Goal: Task Accomplishment & Management: Complete application form

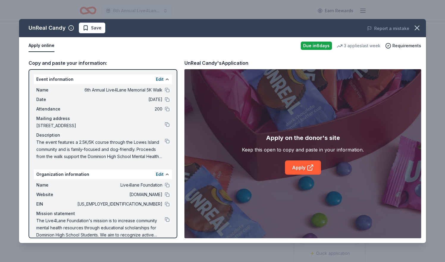
scroll to position [241, 0]
click at [97, 25] on span "Save" at bounding box center [96, 27] width 10 height 7
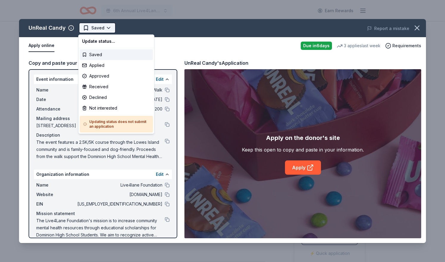
scroll to position [0, 0]
click at [99, 29] on html "6th Annual Live4Lane Memorial 5K Walk Earn Rewards Due in 6 days Share UnReal C…" at bounding box center [222, 131] width 445 height 262
click at [96, 65] on div "Applied" at bounding box center [116, 65] width 73 height 11
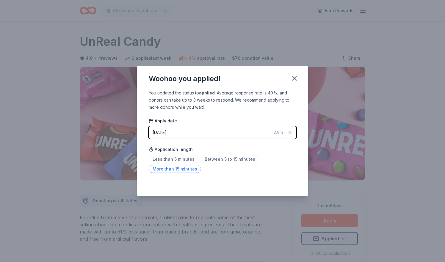
click at [184, 169] on span "More than 15 minutes" at bounding box center [175, 169] width 52 height 8
click at [165, 131] on div "[DATE]" at bounding box center [160, 132] width 14 height 7
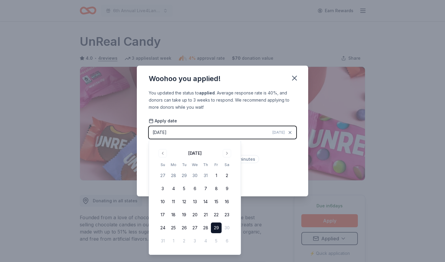
click at [219, 227] on button "29" at bounding box center [216, 228] width 11 height 11
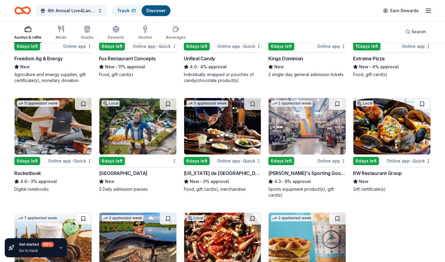
scroll to position [2051, 0]
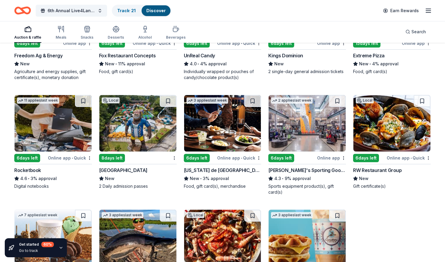
click at [222, 117] on img at bounding box center [222, 123] width 77 height 56
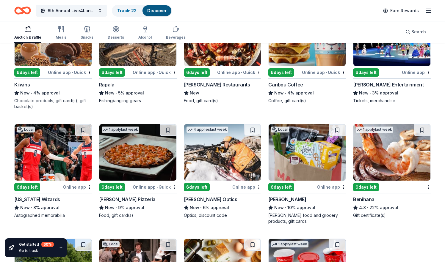
scroll to position [2252, 0]
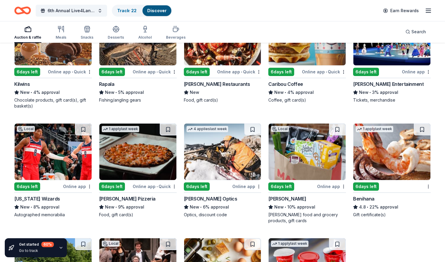
click at [53, 158] on img at bounding box center [53, 152] width 77 height 56
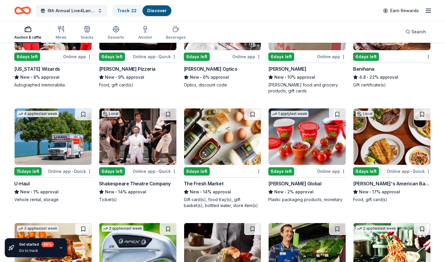
scroll to position [2382, 0]
click at [386, 142] on img at bounding box center [391, 137] width 77 height 56
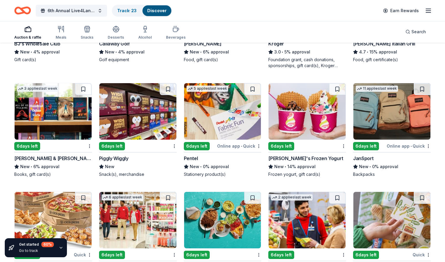
scroll to position [2638, 0]
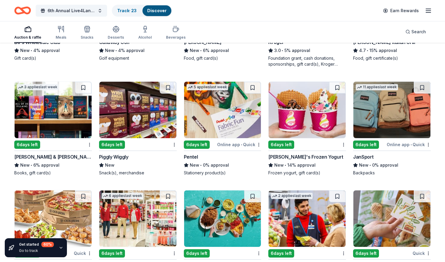
click at [70, 123] on img at bounding box center [53, 110] width 77 height 56
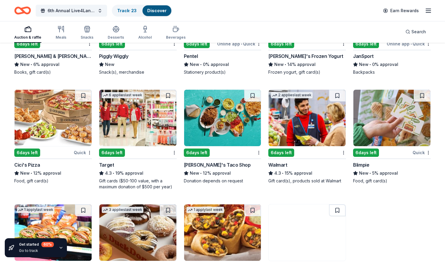
scroll to position [2746, 0]
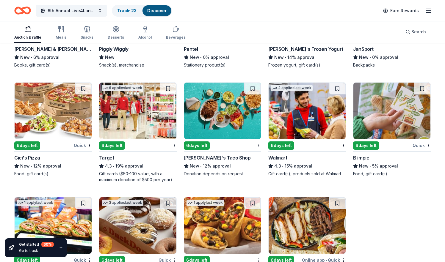
click at [301, 110] on img at bounding box center [307, 111] width 77 height 56
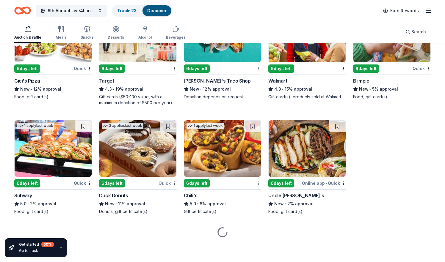
scroll to position [2823, 0]
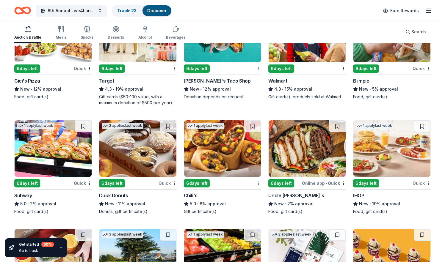
click at [48, 150] on img at bounding box center [53, 148] width 77 height 56
click at [135, 129] on div "3 applies last week" at bounding box center [122, 125] width 46 height 10
click at [217, 148] on img at bounding box center [222, 148] width 77 height 56
click at [301, 151] on img at bounding box center [307, 148] width 77 height 56
click at [396, 157] on img at bounding box center [391, 148] width 77 height 56
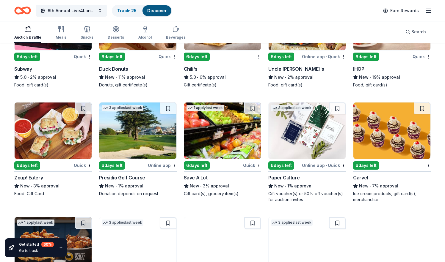
scroll to position [2950, 0]
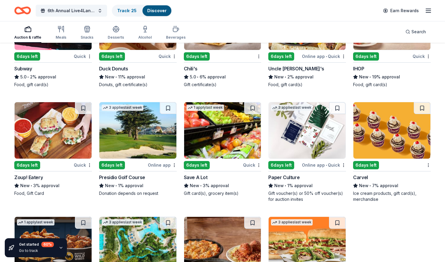
click at [311, 137] on img at bounding box center [307, 130] width 77 height 56
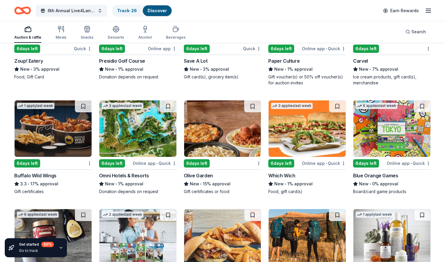
scroll to position [3073, 0]
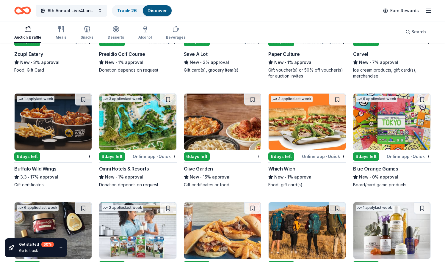
click at [48, 137] on img at bounding box center [53, 122] width 77 height 56
click at [243, 109] on img at bounding box center [222, 122] width 77 height 56
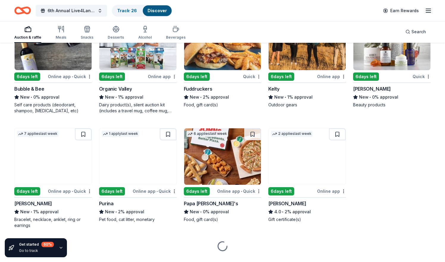
scroll to position [3263, 0]
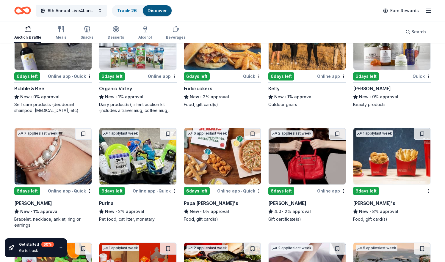
click at [153, 153] on img at bounding box center [137, 156] width 77 height 56
click at [226, 142] on img at bounding box center [222, 156] width 77 height 56
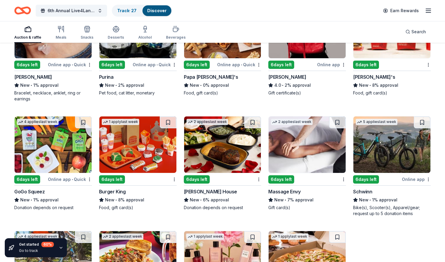
scroll to position [3389, 0]
click at [310, 145] on img at bounding box center [307, 145] width 77 height 56
click at [227, 151] on img at bounding box center [222, 145] width 77 height 56
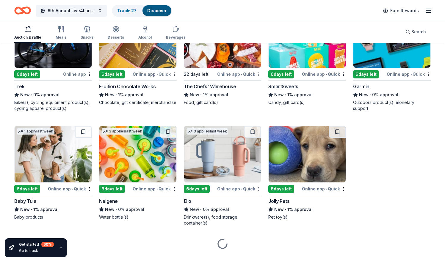
scroll to position [3960, 0]
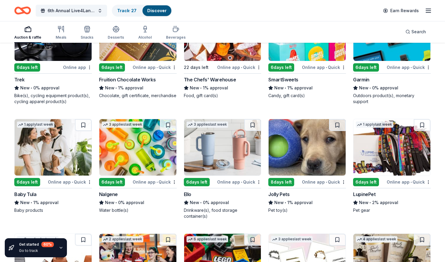
click at [318, 145] on img at bounding box center [307, 147] width 77 height 56
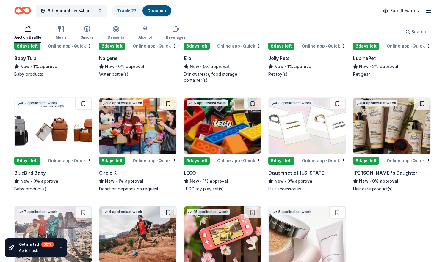
scroll to position [4098, 0]
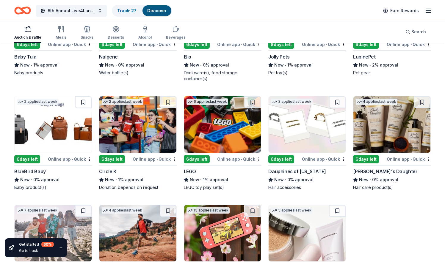
click at [234, 131] on img at bounding box center [222, 124] width 77 height 56
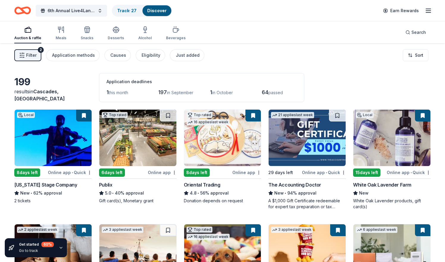
scroll to position [0, 0]
click at [68, 66] on div "Filter 2 Application methods Causes Eligibility Just added Sort" at bounding box center [222, 55] width 445 height 24
click at [149, 52] on div "Eligibility" at bounding box center [151, 55] width 19 height 7
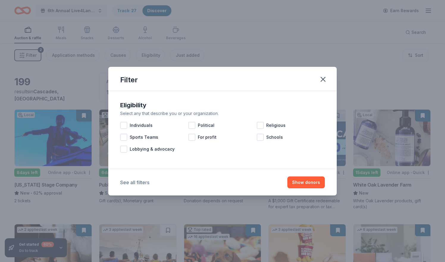
click at [130, 183] on button "See all filters" at bounding box center [134, 182] width 29 height 7
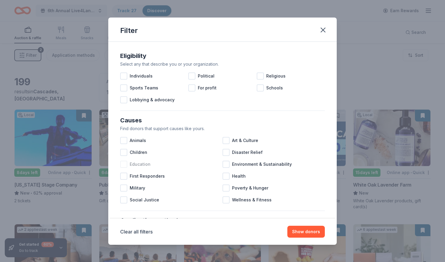
click at [127, 163] on div at bounding box center [123, 164] width 7 height 7
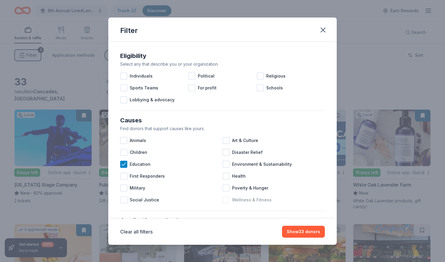
click at [229, 200] on div at bounding box center [225, 200] width 7 height 7
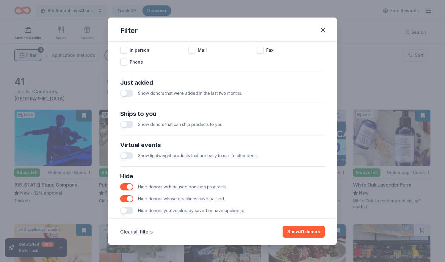
scroll to position [206, 0]
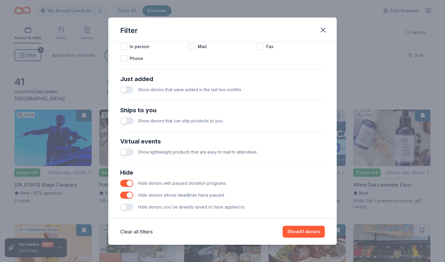
click at [131, 121] on button "button" at bounding box center [126, 120] width 13 height 7
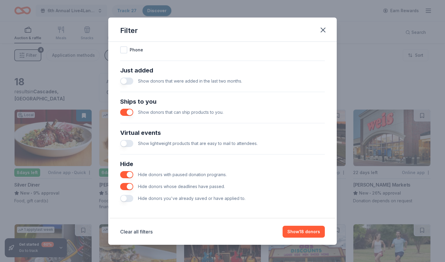
scroll to position [215, 0]
click at [302, 230] on button "Show 18 donors" at bounding box center [303, 232] width 42 height 12
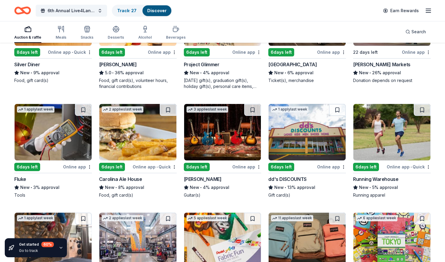
scroll to position [124, 0]
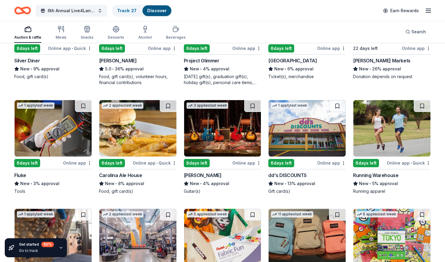
click at [240, 127] on img at bounding box center [222, 128] width 77 height 56
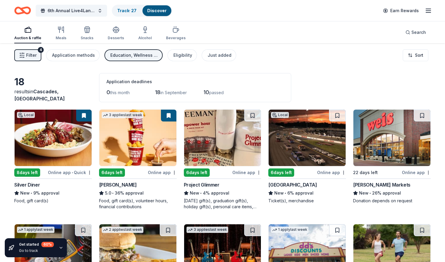
scroll to position [0, 0]
click at [61, 28] on icon "button" at bounding box center [60, 29] width 7 height 7
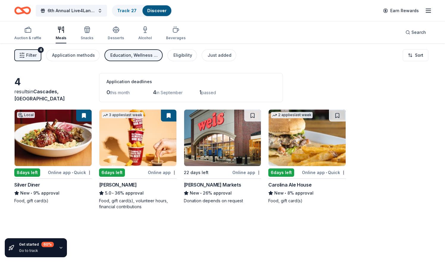
click at [36, 53] on button "Filter 4" at bounding box center [27, 55] width 27 height 12
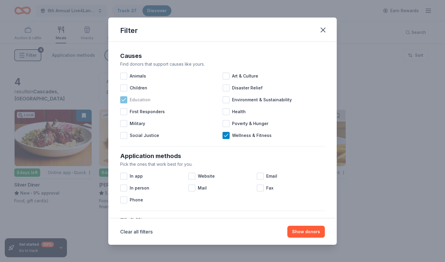
click at [125, 98] on icon at bounding box center [124, 100] width 6 height 6
click at [227, 134] on icon at bounding box center [226, 136] width 6 height 6
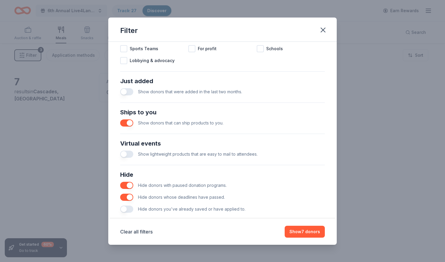
scroll to position [207, 0]
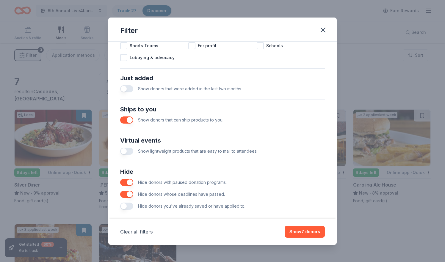
click at [125, 120] on button "button" at bounding box center [126, 120] width 13 height 7
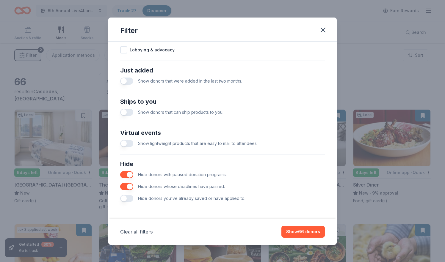
scroll to position [215, 0]
click at [130, 198] on button "button" at bounding box center [126, 198] width 13 height 7
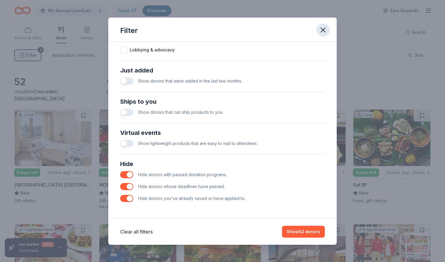
click at [324, 29] on icon "button" at bounding box center [323, 30] width 4 height 4
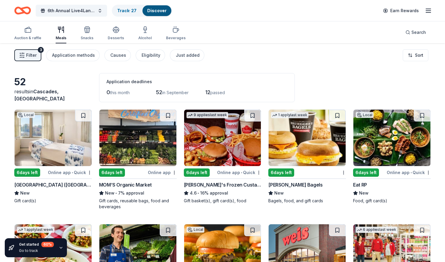
click at [69, 139] on img at bounding box center [53, 138] width 77 height 56
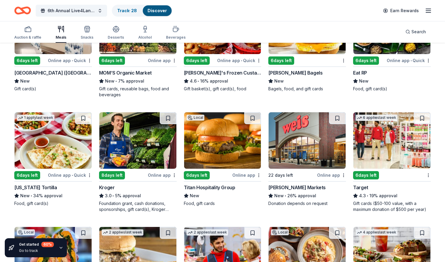
scroll to position [114, 0]
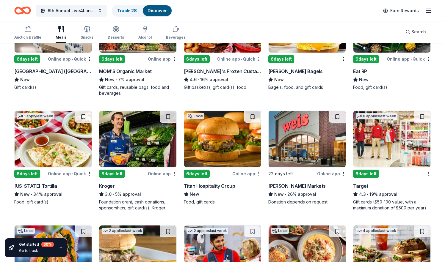
click at [389, 150] on img at bounding box center [391, 139] width 77 height 56
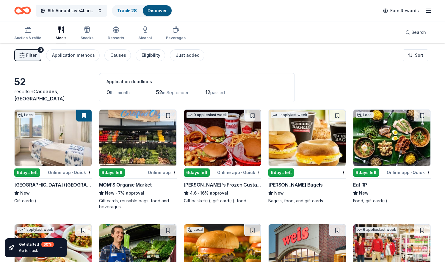
scroll to position [0, 0]
click at [18, 10] on icon "Home" at bounding box center [22, 11] width 17 height 14
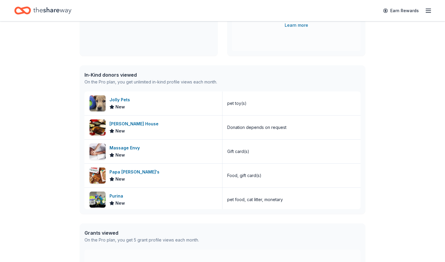
scroll to position [114, 0]
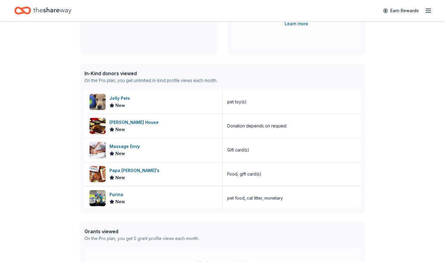
click at [107, 76] on div "In-Kind donors viewed" at bounding box center [150, 73] width 133 height 7
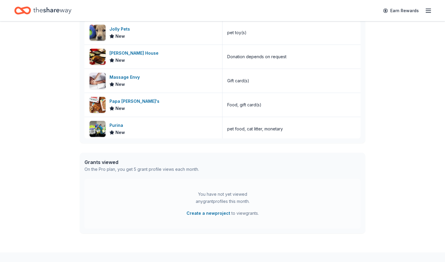
scroll to position [191, 0]
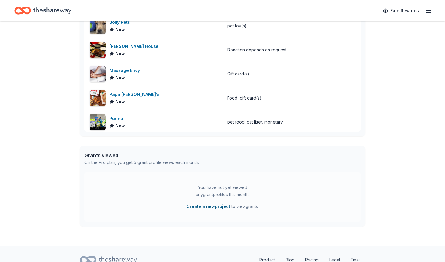
click at [199, 208] on button "Create a new project" at bounding box center [208, 206] width 44 height 7
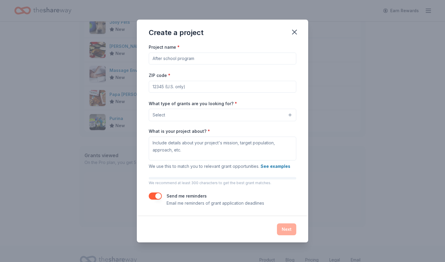
click at [213, 58] on input "Project name *" at bounding box center [222, 59] width 147 height 12
type input "S"
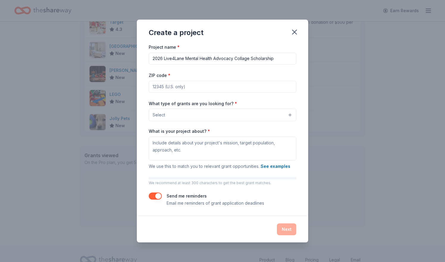
type input "2026 Live4Lane Mental Health Advocacy Collage Scholarship"
drag, startPoint x: 213, startPoint y: 57, endPoint x: 171, endPoint y: 89, distance: 52.5
click at [171, 89] on input "ZIP code *" at bounding box center [222, 87] width 147 height 12
type input "20165"
click at [197, 114] on button "Select" at bounding box center [222, 115] width 147 height 12
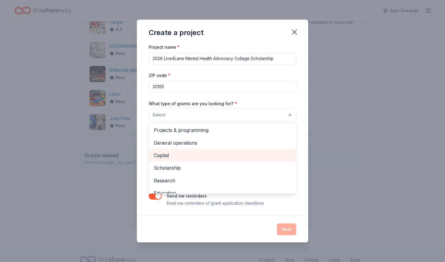
scroll to position [0, 0]
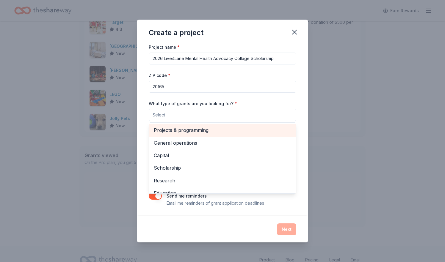
click at [194, 131] on span "Projects & programming" at bounding box center [222, 130] width 137 height 8
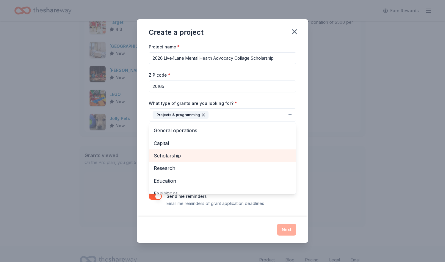
click at [183, 156] on span "Scholarship" at bounding box center [222, 156] width 137 height 8
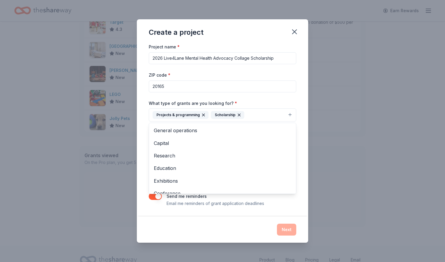
click at [141, 128] on div "Project name * 2026 Live4Lane Mental Health Advocacy Collage Scholarship ZIP co…" at bounding box center [222, 129] width 171 height 173
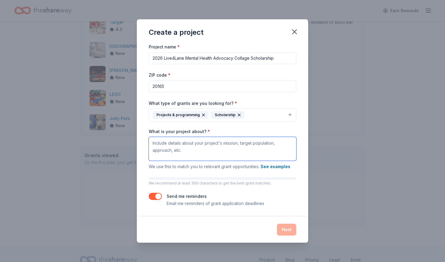
click at [197, 143] on textarea "What is your project about? *" at bounding box center [222, 149] width 147 height 24
paste textarea "The Live4Lane Foundation's mission is to increase community mental health resou…"
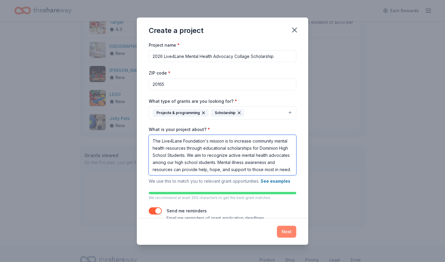
type textarea "The Live4Lane Foundation's mission is to increase community mental health resou…"
click at [286, 232] on button "Next" at bounding box center [286, 232] width 19 height 12
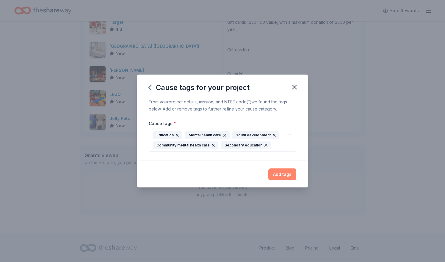
click at [279, 177] on button "Add tags" at bounding box center [282, 175] width 28 height 12
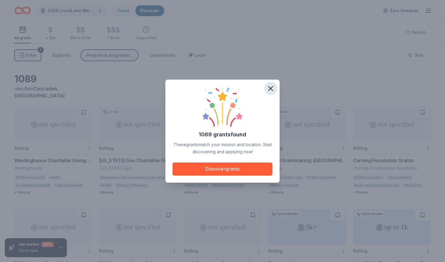
click at [271, 88] on icon "button" at bounding box center [271, 89] width 4 height 4
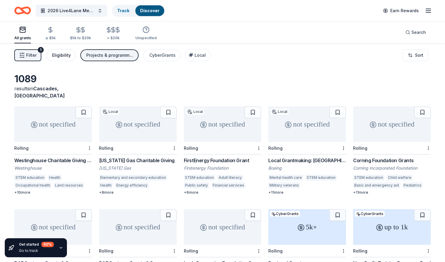
click at [58, 56] on div "Eligibility" at bounding box center [61, 55] width 19 height 7
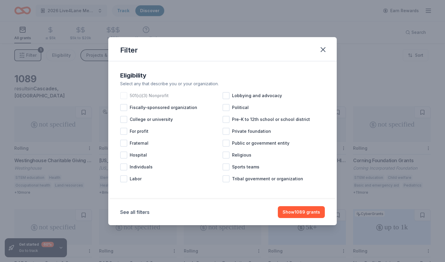
click at [125, 95] on div at bounding box center [123, 95] width 7 height 7
click at [125, 95] on icon at bounding box center [124, 95] width 4 height 3
click at [124, 95] on div at bounding box center [123, 95] width 7 height 7
click at [300, 213] on button "Show 799 grants" at bounding box center [302, 212] width 45 height 12
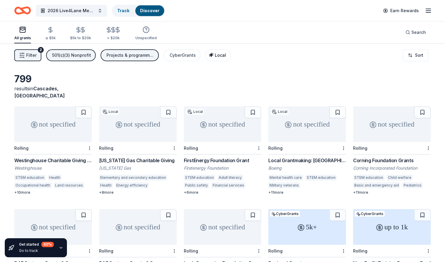
click at [218, 55] on span "Local" at bounding box center [220, 55] width 11 height 5
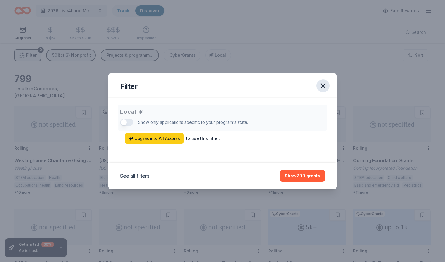
click at [325, 87] on icon "button" at bounding box center [323, 86] width 4 height 4
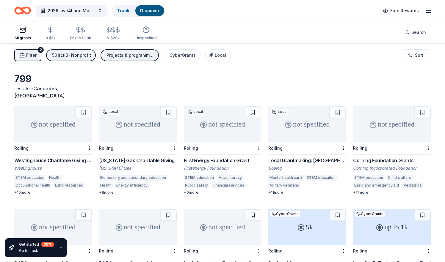
click at [284, 61] on div "Filter 2 501(c)(3) Nonprofit Projects & programming, Scholarship CyberGrants Lo…" at bounding box center [222, 55] width 445 height 24
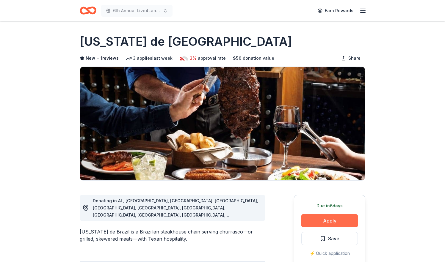
click at [328, 221] on button "Apply" at bounding box center [329, 220] width 56 height 13
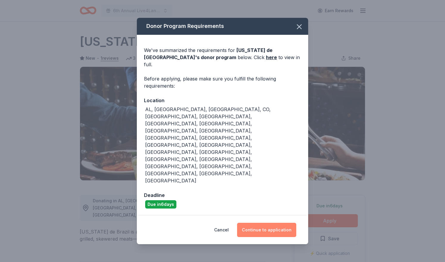
click at [270, 223] on button "Continue to application" at bounding box center [266, 230] width 59 height 14
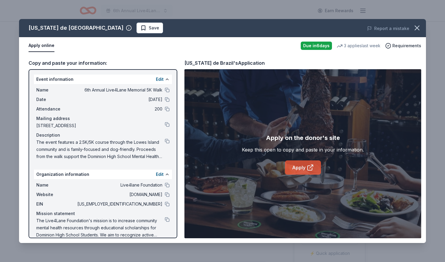
click at [299, 166] on link "Apply" at bounding box center [303, 168] width 36 height 14
click at [149, 26] on span "Save" at bounding box center [154, 27] width 10 height 7
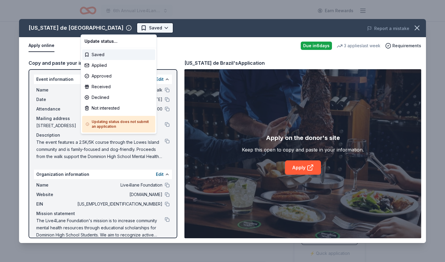
click at [96, 27] on html "6th Annual Live4Lane Memorial 5K Walk Earn Rewards Due in 6 days Share Texas de…" at bounding box center [222, 131] width 445 height 262
click at [103, 66] on div "Applied" at bounding box center [118, 65] width 73 height 11
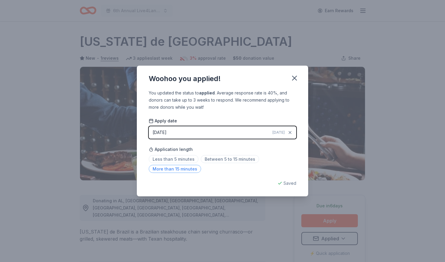
click at [180, 169] on span "More than 15 minutes" at bounding box center [175, 169] width 52 height 8
click at [160, 132] on div "[DATE]" at bounding box center [160, 132] width 14 height 7
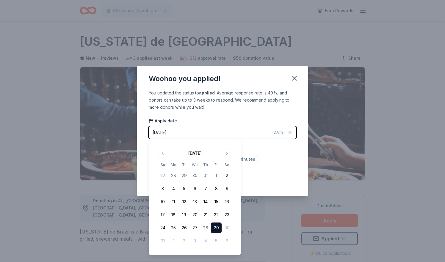
click at [219, 226] on button "29" at bounding box center [216, 228] width 11 height 11
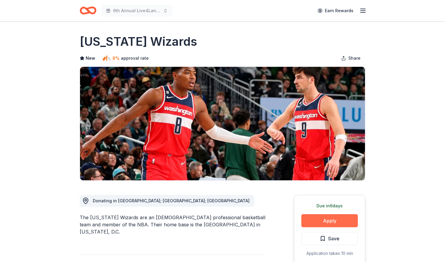
click at [324, 219] on button "Apply" at bounding box center [329, 220] width 56 height 13
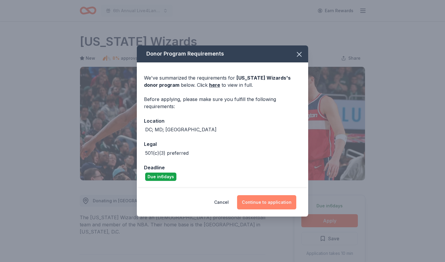
click at [265, 200] on button "Continue to application" at bounding box center [266, 202] width 59 height 14
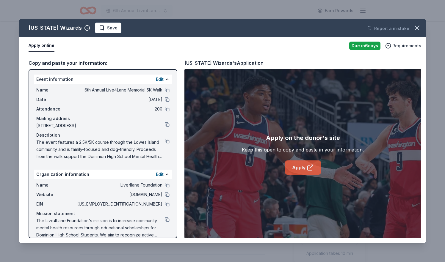
click at [306, 166] on link "Apply" at bounding box center [303, 168] width 36 height 14
click at [415, 27] on icon "button" at bounding box center [417, 28] width 8 height 8
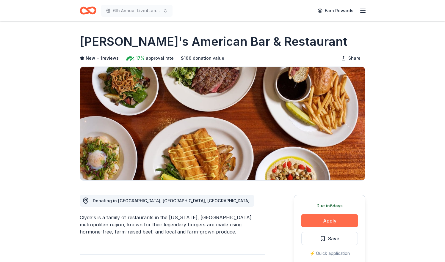
click at [329, 222] on button "Apply" at bounding box center [329, 220] width 56 height 13
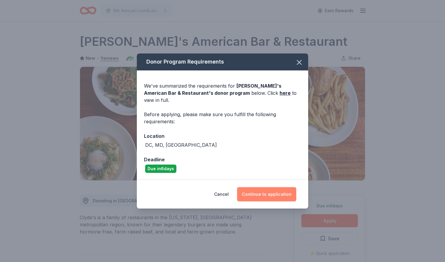
click at [273, 189] on button "Continue to application" at bounding box center [266, 194] width 59 height 14
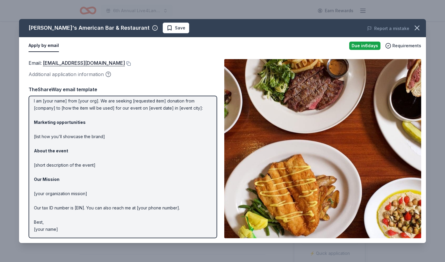
scroll to position [18, 0]
click at [110, 142] on p "Hi [name/there], I am [your name] from [your org]. We are seeking [requested it…" at bounding box center [123, 159] width 178 height 150
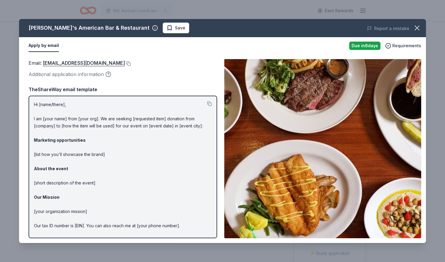
scroll to position [0, 0]
click at [37, 104] on p "Hi [name/there], I am [your name] from [your org]. We are seeking [requested it…" at bounding box center [123, 176] width 178 height 150
click at [209, 103] on button at bounding box center [209, 103] width 5 height 5
click at [175, 26] on span "Save" at bounding box center [180, 27] width 10 height 7
click at [150, 29] on html "6th Annual Live4Lane Memorial 5K Walk Earn Rewards Due [DATE] Share [PERSON_NAM…" at bounding box center [222, 131] width 445 height 262
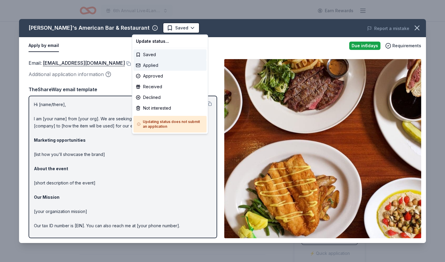
click at [150, 64] on div "Applied" at bounding box center [170, 65] width 73 height 11
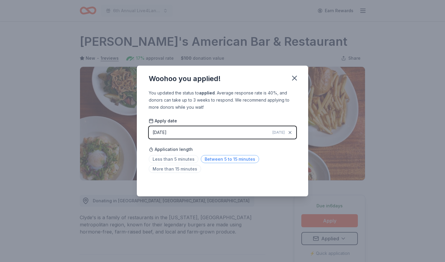
click at [221, 158] on span "Between 5 to 15 minutes" at bounding box center [230, 159] width 58 height 8
click at [209, 132] on button "[DATE] [DATE]" at bounding box center [222, 132] width 147 height 12
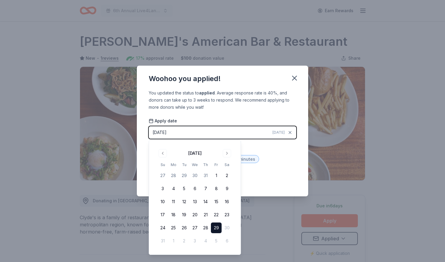
click at [217, 226] on button "29" at bounding box center [216, 228] width 11 height 11
